Goal: Check status: Check status

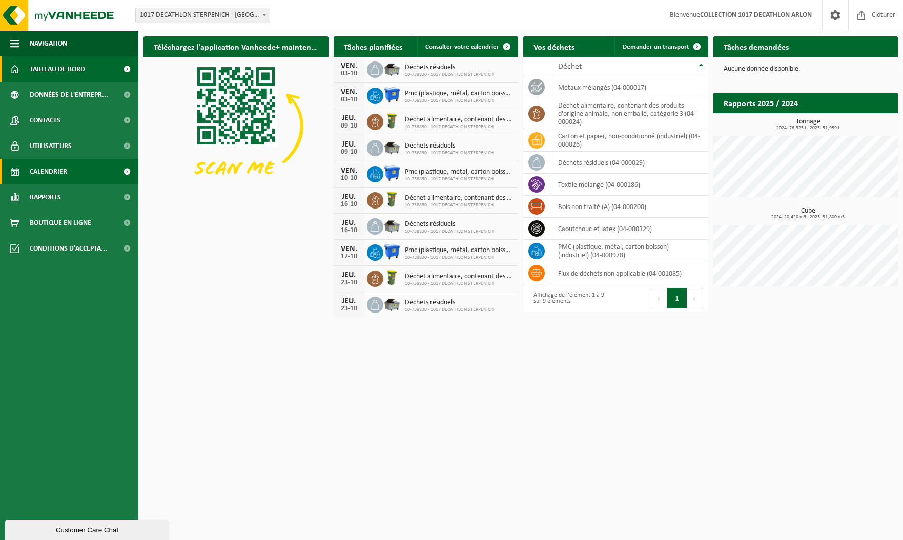
click at [50, 170] on span "Calendrier" at bounding box center [48, 172] width 37 height 26
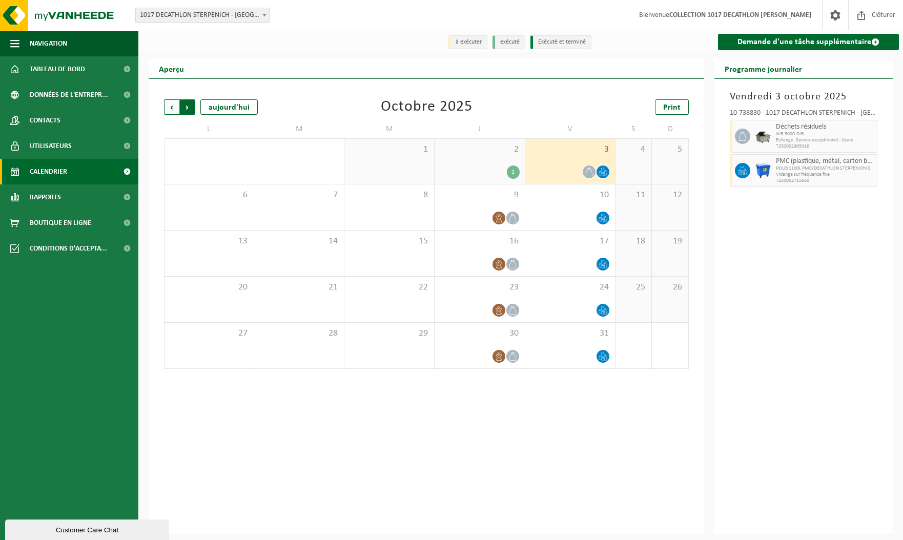
click at [171, 113] on span "Précédent" at bounding box center [171, 106] width 15 height 15
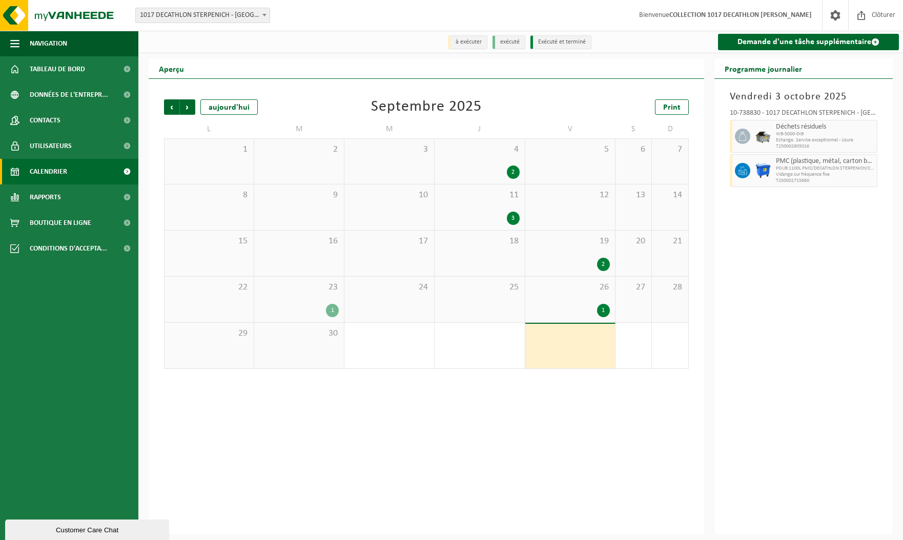
click at [500, 253] on div "18" at bounding box center [480, 254] width 90 height 46
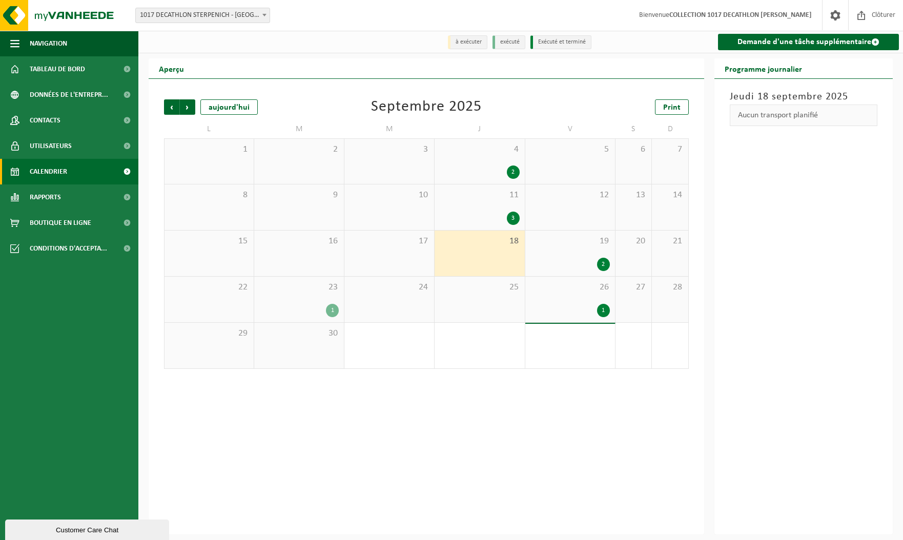
click at [499, 301] on div "25" at bounding box center [480, 300] width 90 height 46
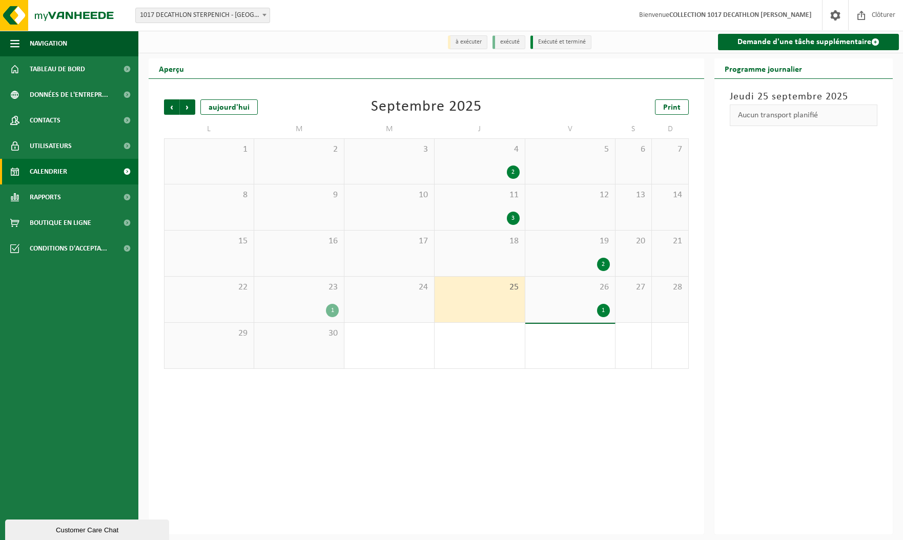
click at [571, 262] on div "2" at bounding box center [569, 264] width 79 height 13
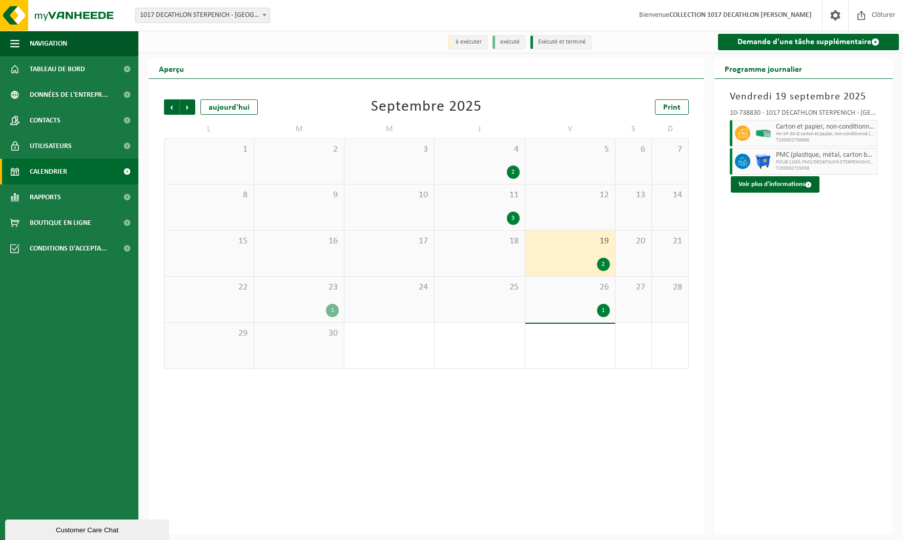
click at [577, 305] on div "1" at bounding box center [569, 310] width 79 height 13
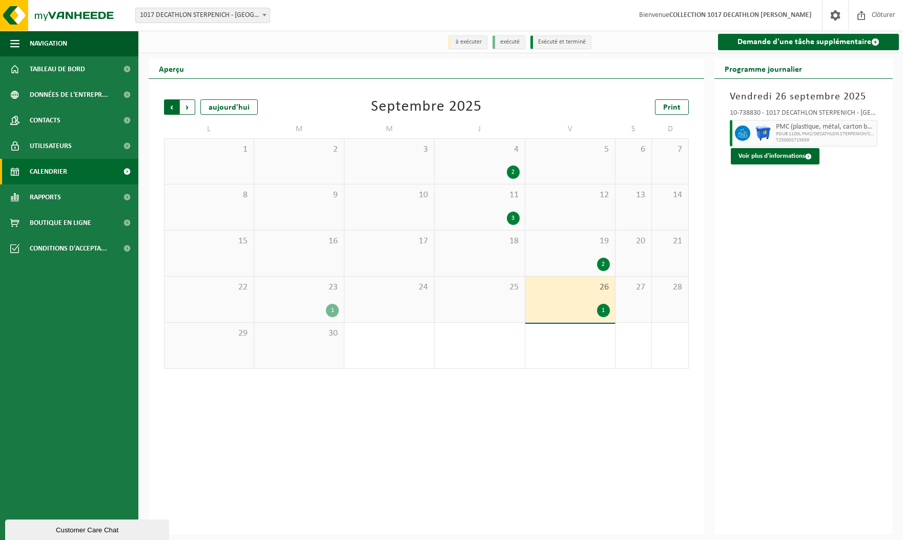
click at [186, 108] on span "Suivant" at bounding box center [187, 106] width 15 height 15
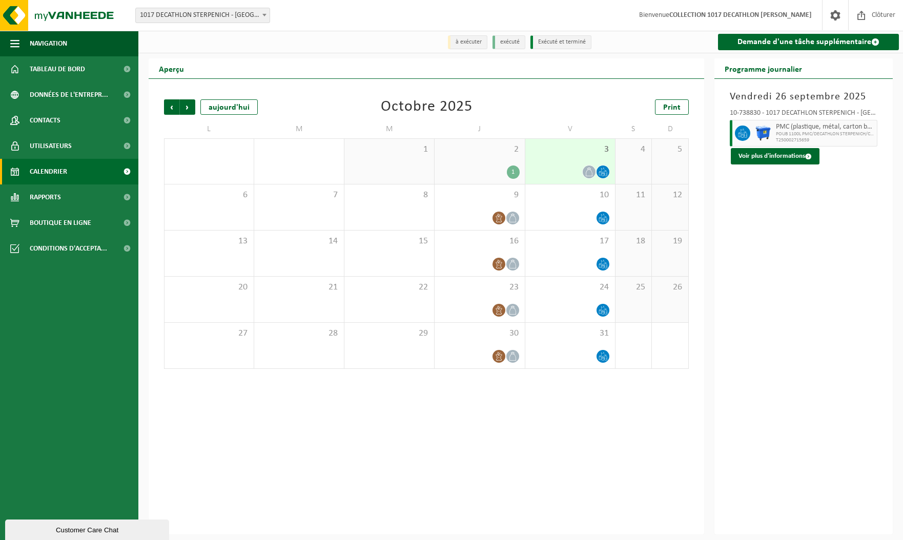
click at [477, 161] on div "2 1" at bounding box center [480, 161] width 90 height 45
